Goal: Information Seeking & Learning: Check status

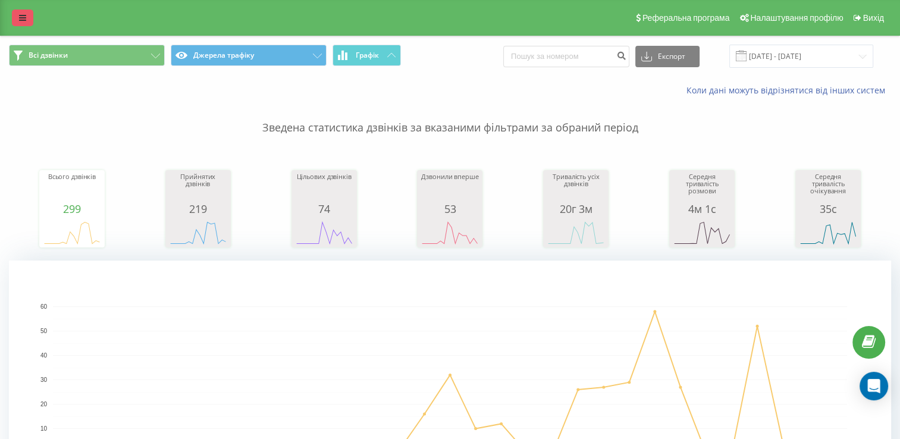
click at [22, 19] on icon at bounding box center [22, 18] width 7 height 8
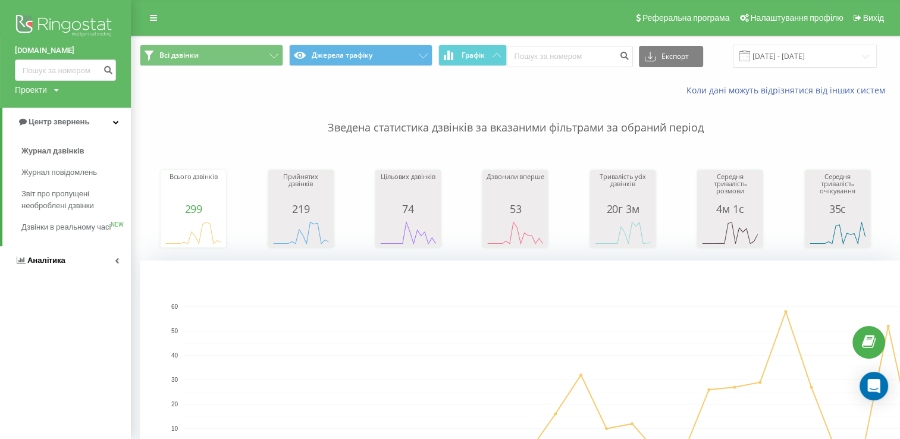
click at [65, 273] on link "Аналiтика" at bounding box center [65, 260] width 131 height 29
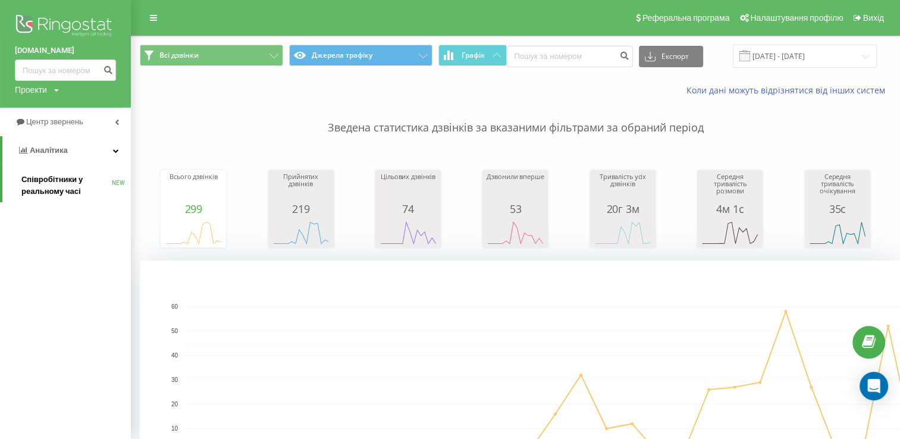
click at [69, 184] on span "Співробітники у реальному часі" at bounding box center [66, 186] width 90 height 24
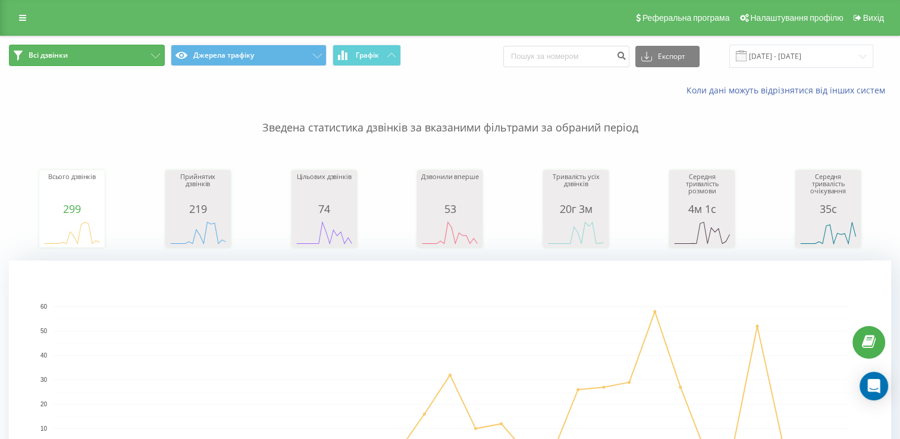
click at [151, 55] on icon at bounding box center [155, 56] width 9 height 5
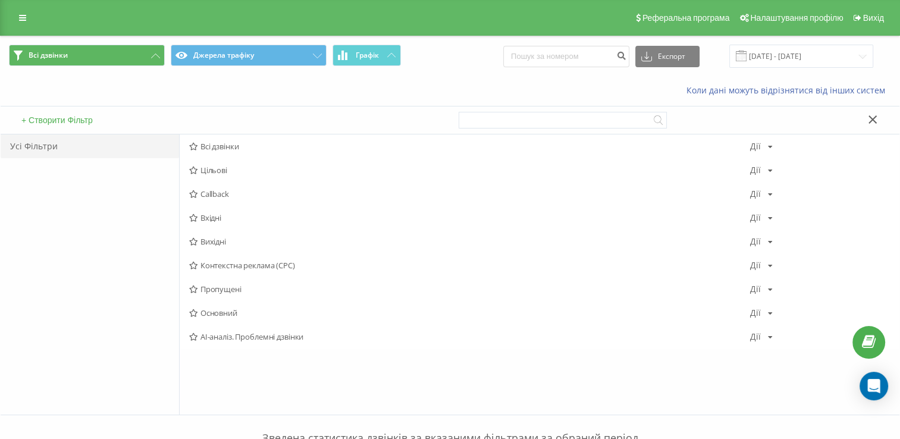
click at [196, 84] on div "Коли дані можуть відрізнятися вiд інших систем" at bounding box center [450, 90] width 899 height 29
click at [108, 52] on button "Всі дзвінки" at bounding box center [87, 55] width 156 height 21
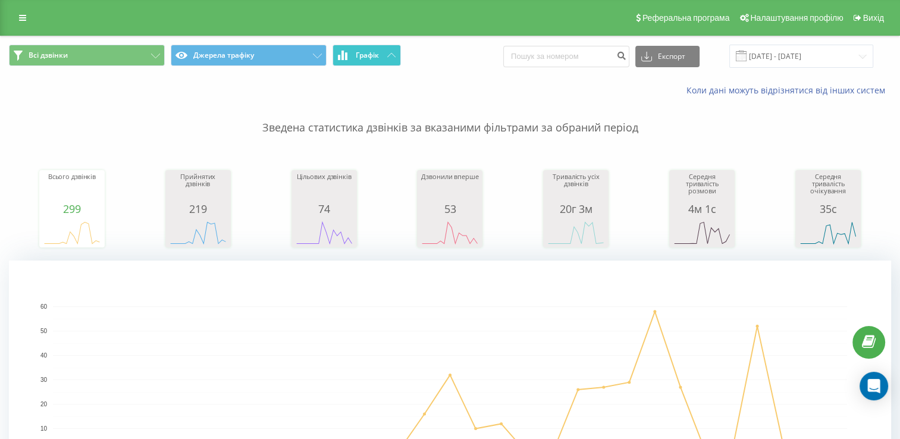
click at [378, 55] on span "Графік" at bounding box center [367, 55] width 23 height 8
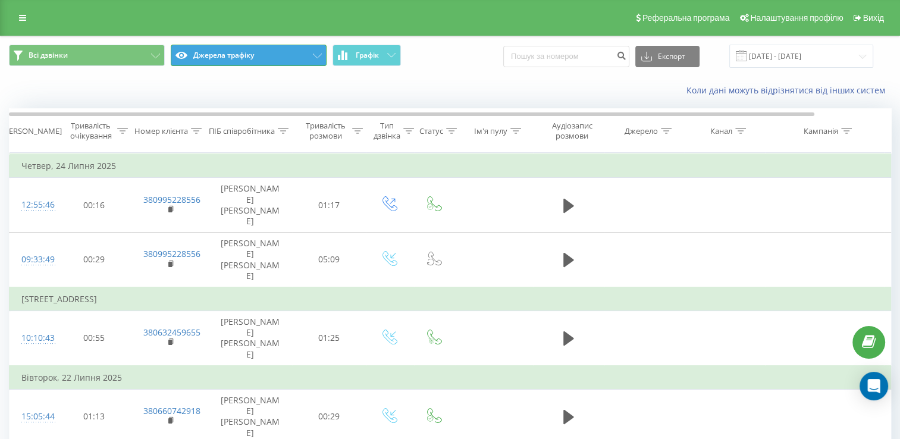
click at [302, 56] on button "Джерела трафіку" at bounding box center [249, 55] width 156 height 21
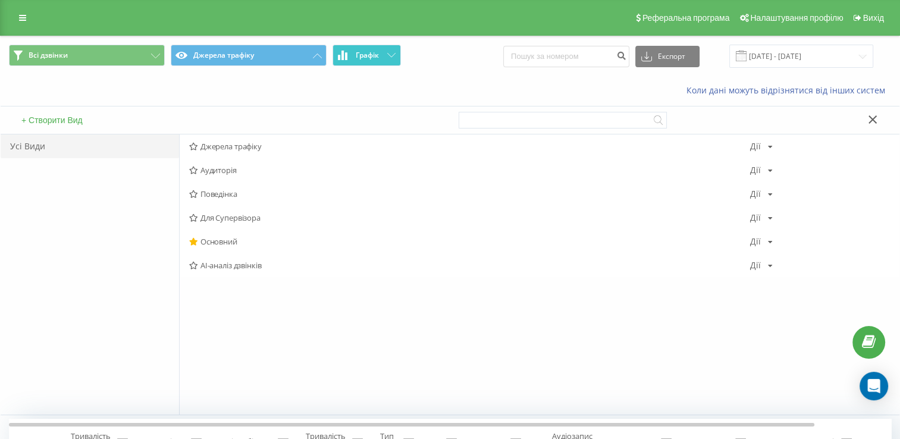
click at [355, 52] on button "Графік" at bounding box center [367, 55] width 68 height 21
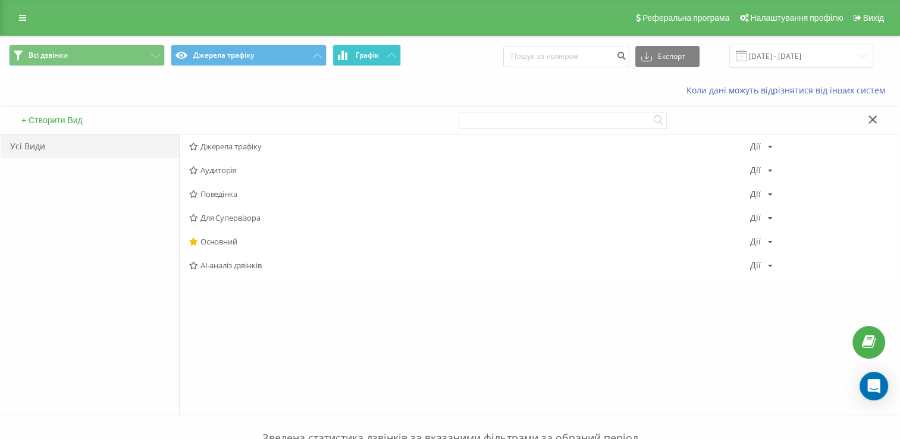
click at [382, 57] on button "Графік" at bounding box center [367, 55] width 68 height 21
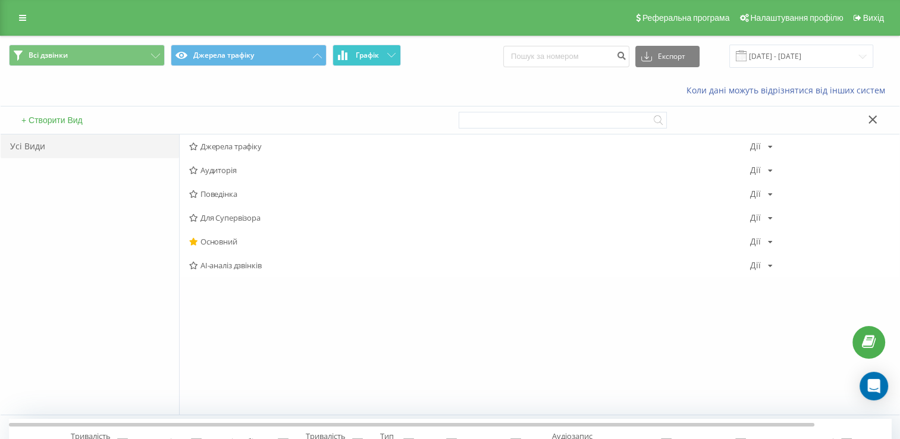
click at [383, 61] on button "Графік" at bounding box center [367, 55] width 68 height 21
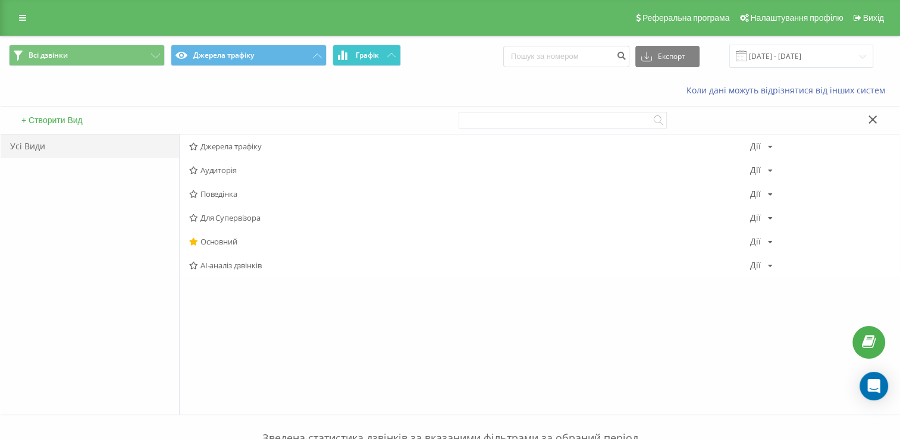
click at [393, 58] on button "Графік" at bounding box center [367, 55] width 68 height 21
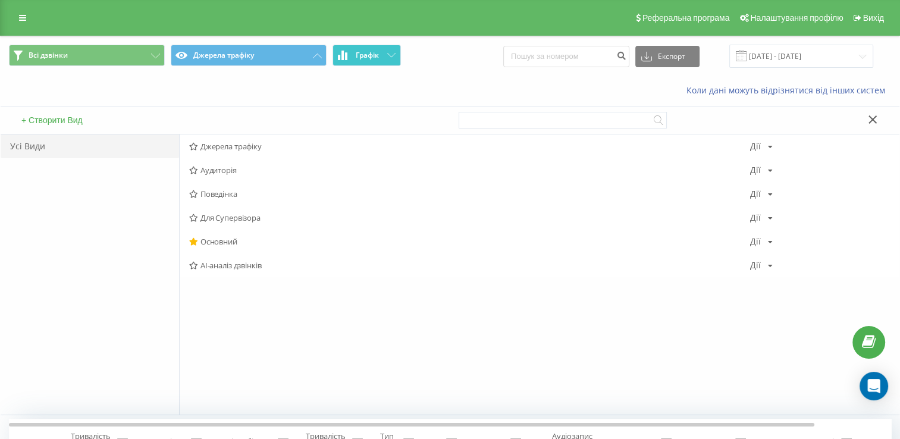
click at [368, 52] on span "Графік" at bounding box center [367, 55] width 23 height 8
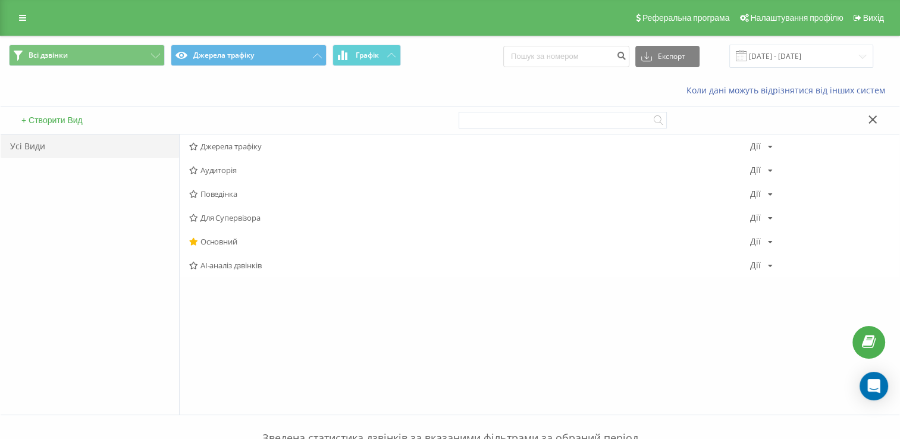
click at [869, 115] on icon at bounding box center [873, 119] width 9 height 8
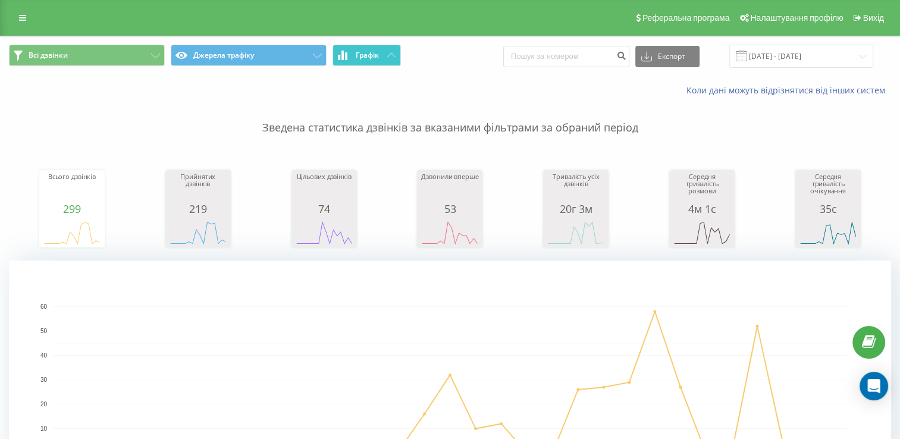
click at [365, 53] on span "Графік" at bounding box center [367, 55] width 23 height 8
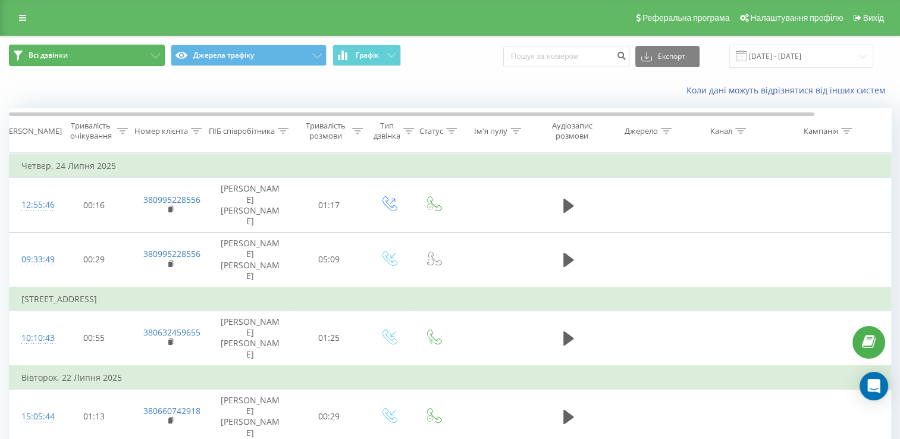
click at [59, 58] on span "Всі дзвінки" at bounding box center [48, 56] width 39 height 10
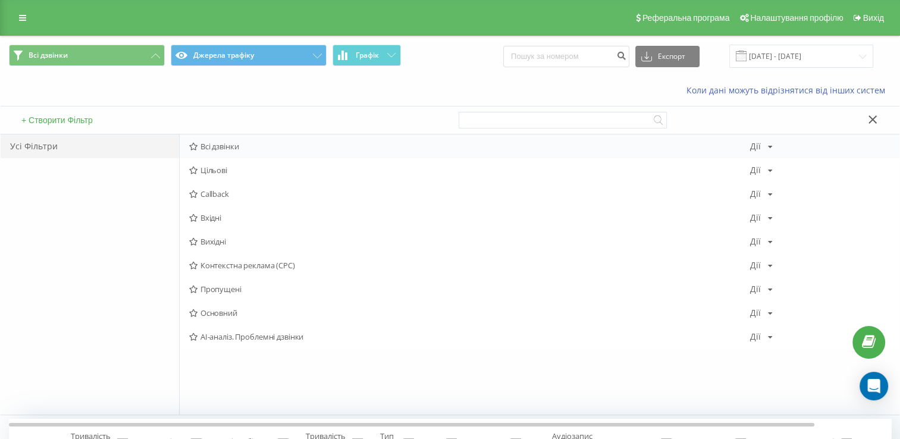
click at [271, 145] on span "Всі дзвінки" at bounding box center [469, 146] width 560 height 8
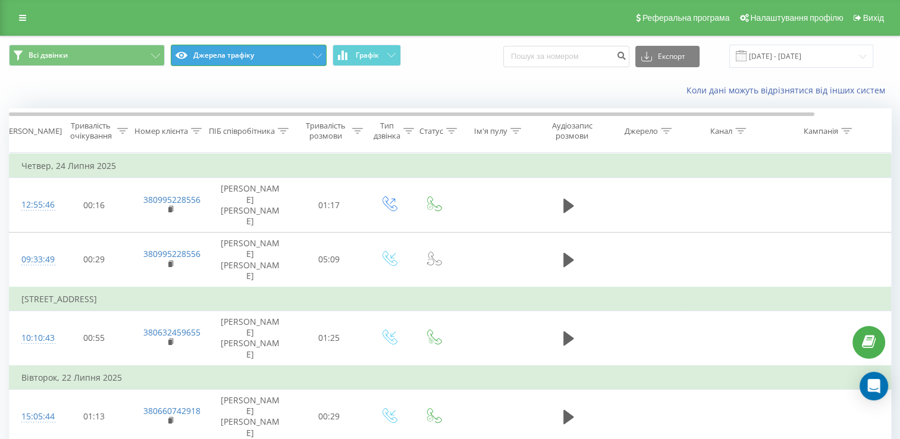
click at [263, 60] on button "Джерела трафіку" at bounding box center [249, 55] width 156 height 21
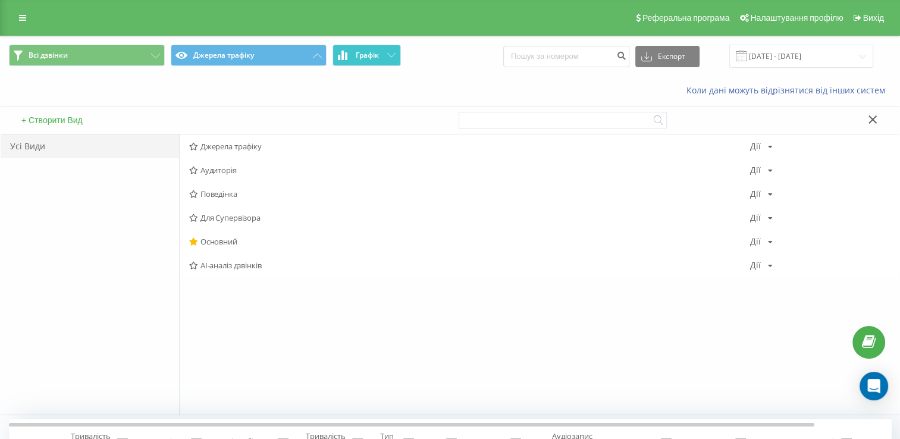
click at [359, 55] on span "Графік" at bounding box center [367, 55] width 23 height 8
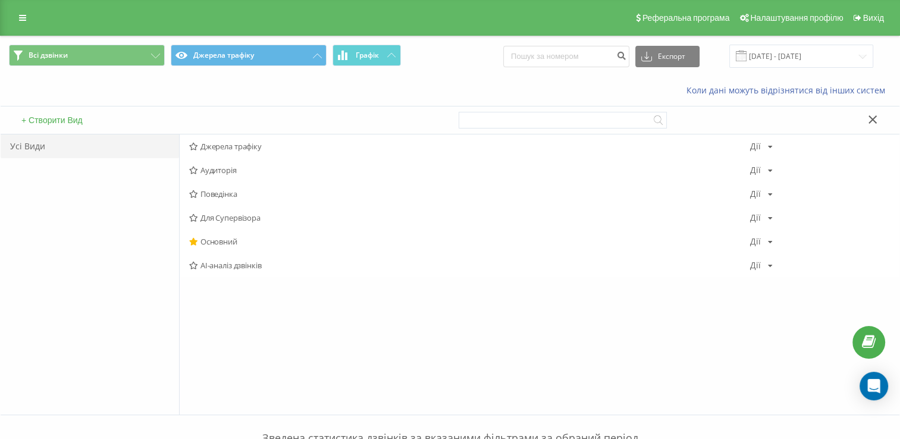
click at [471, 68] on div "Всі дзвінки Джерела трафіку Графік Експорт .csv .xls .xlsx 24.06.2025 - 24.07.2…" at bounding box center [450, 56] width 899 height 40
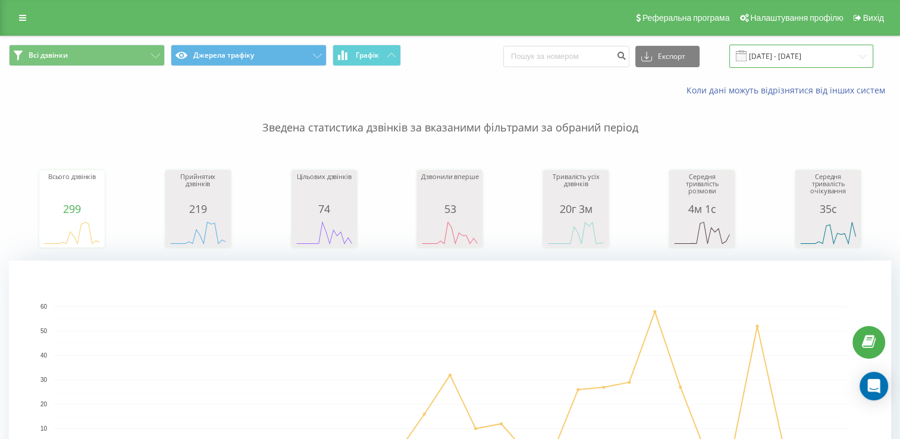
click at [854, 57] on input "[DATE] - [DATE]" at bounding box center [801, 56] width 144 height 23
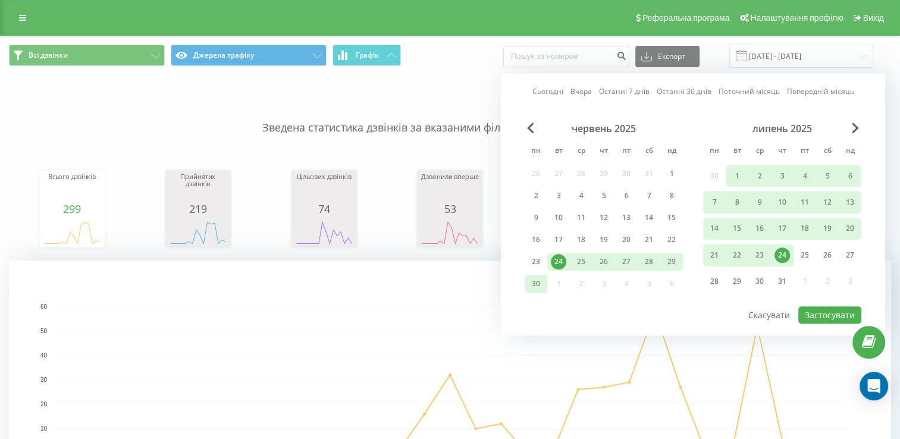
drag, startPoint x: 856, startPoint y: 129, endPoint x: 857, endPoint y: 108, distance: 20.9
click at [862, 107] on div "Сьогодні Вчора Останні 7 днів Останні 30 днів Поточний місяць Попередній місяць…" at bounding box center [693, 204] width 384 height 262
click at [858, 130] on span "Next Month" at bounding box center [855, 128] width 7 height 11
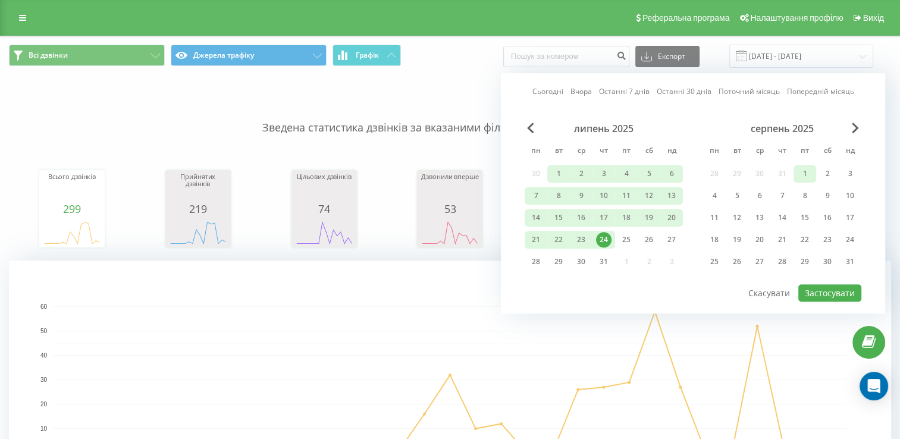
click at [811, 174] on div "1" at bounding box center [804, 173] width 15 height 15
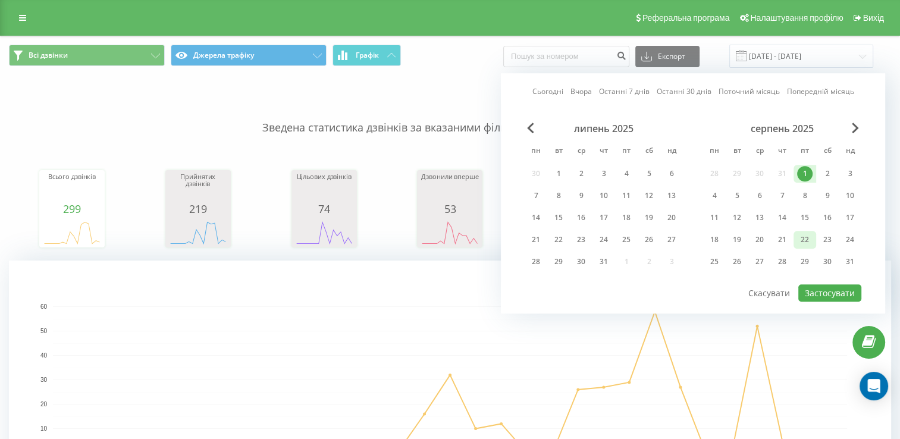
click at [798, 236] on div "22" at bounding box center [804, 239] width 15 height 15
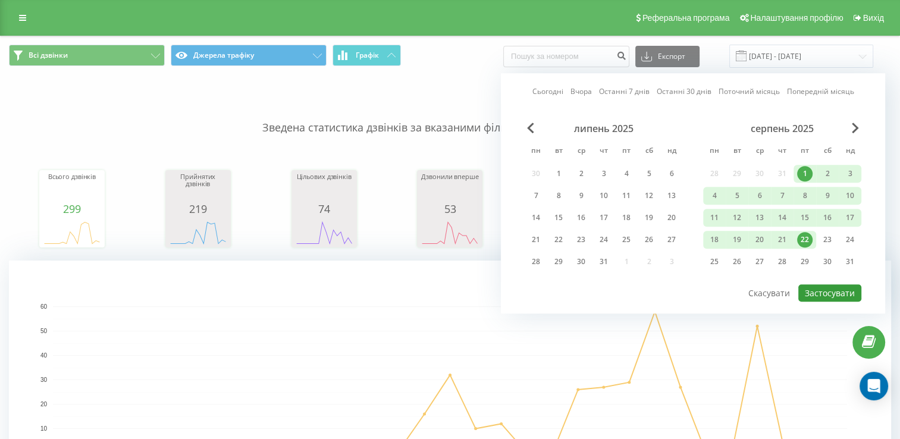
click at [846, 292] on button "Застосувати" at bounding box center [829, 292] width 63 height 17
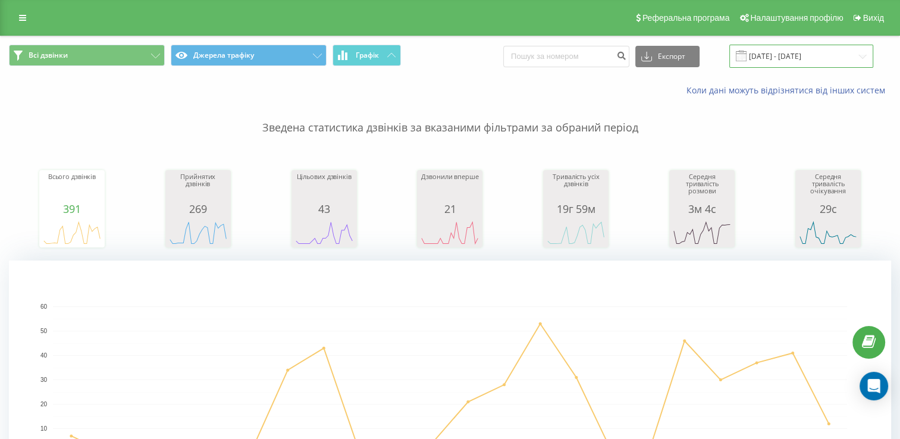
click at [848, 61] on input "01.08.2025 - 22.08.2025" at bounding box center [801, 56] width 144 height 23
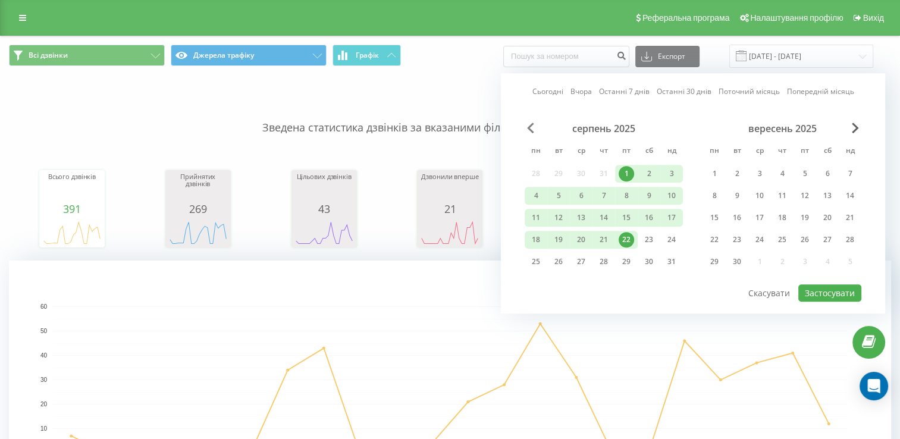
click at [530, 132] on span "Previous Month" at bounding box center [530, 128] width 7 height 11
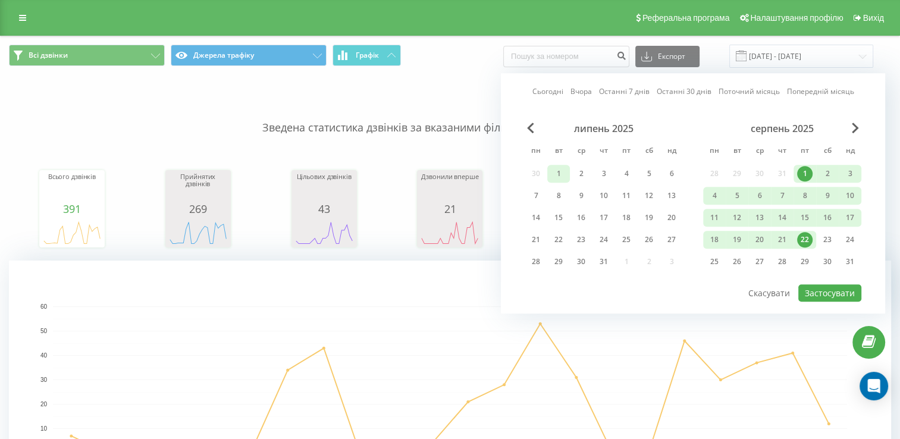
click at [553, 174] on div "1" at bounding box center [558, 173] width 15 height 15
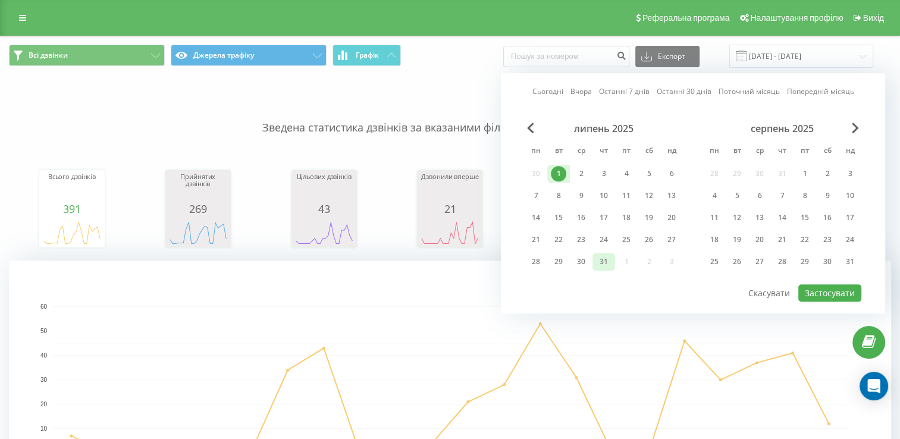
click at [607, 263] on div "31" at bounding box center [603, 261] width 15 height 15
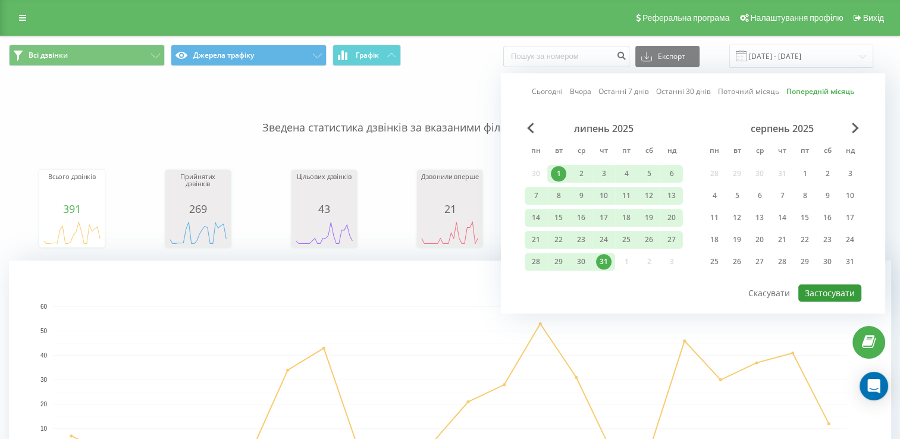
click at [816, 292] on button "Застосувати" at bounding box center [829, 292] width 63 height 17
type input "01.07.2025 - 31.07.2025"
